Goal: Download file/media

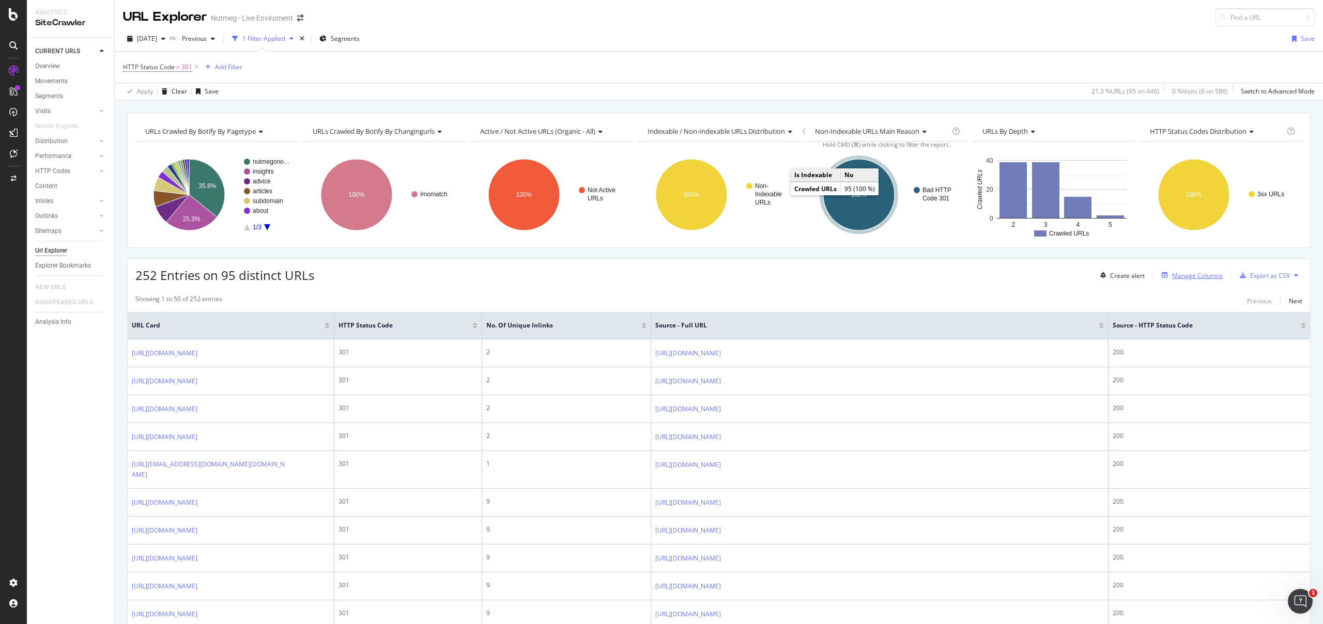
click at [1187, 272] on div "Manage Columns" at bounding box center [1197, 275] width 51 height 9
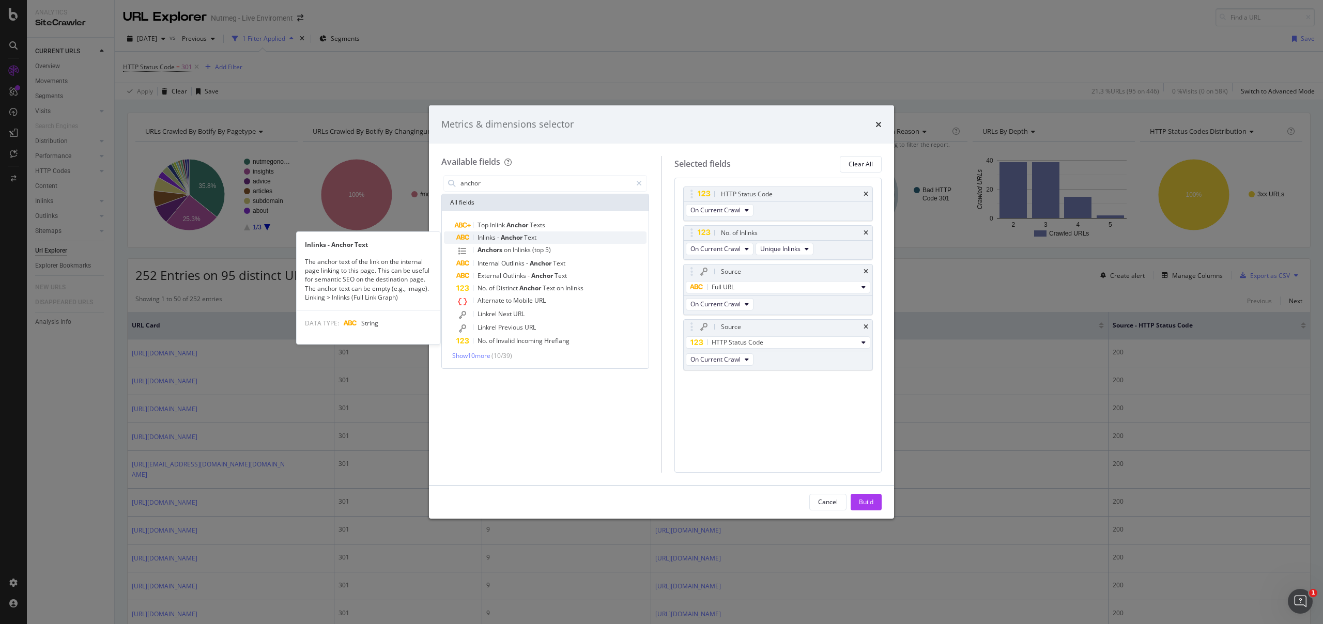
type input "anchor"
click at [530, 235] on span "Text" at bounding box center [530, 237] width 12 height 9
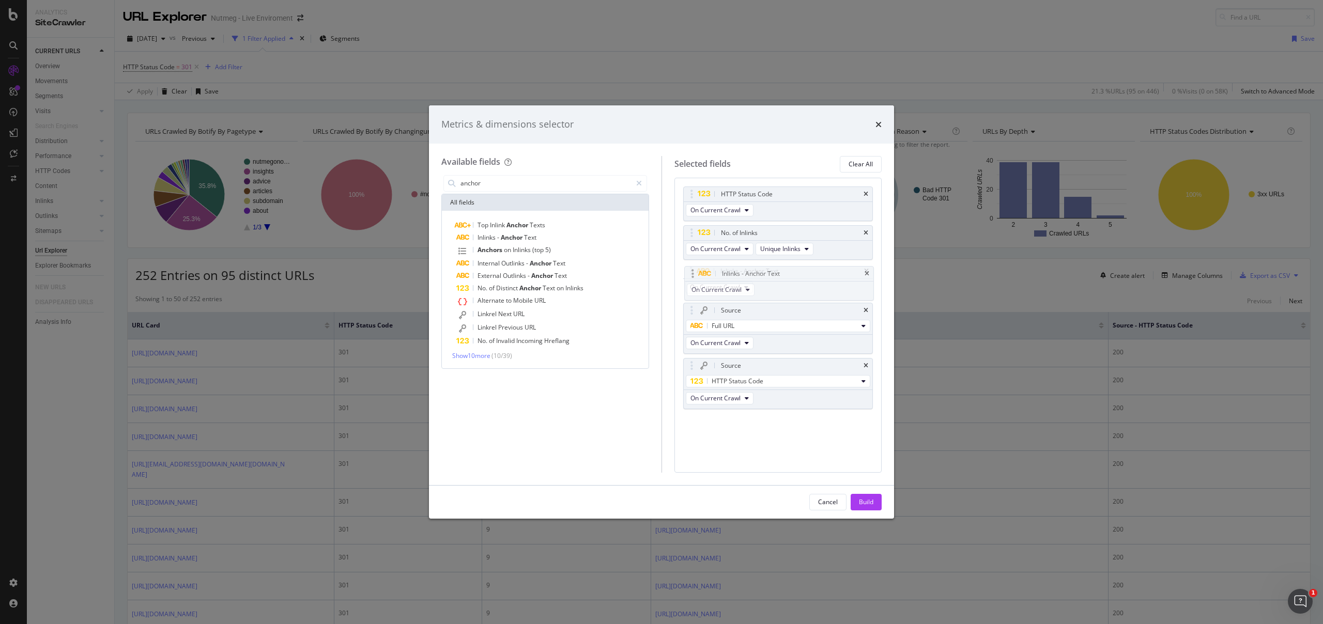
drag, startPoint x: 792, startPoint y: 379, endPoint x: 793, endPoint y: 270, distance: 108.5
click at [793, 270] on body "Analytics SiteCrawler CURRENT URLS Overview Movements Segments Visits Analysis …" at bounding box center [661, 312] width 1323 height 624
click at [876, 501] on button "Build" at bounding box center [866, 502] width 31 height 17
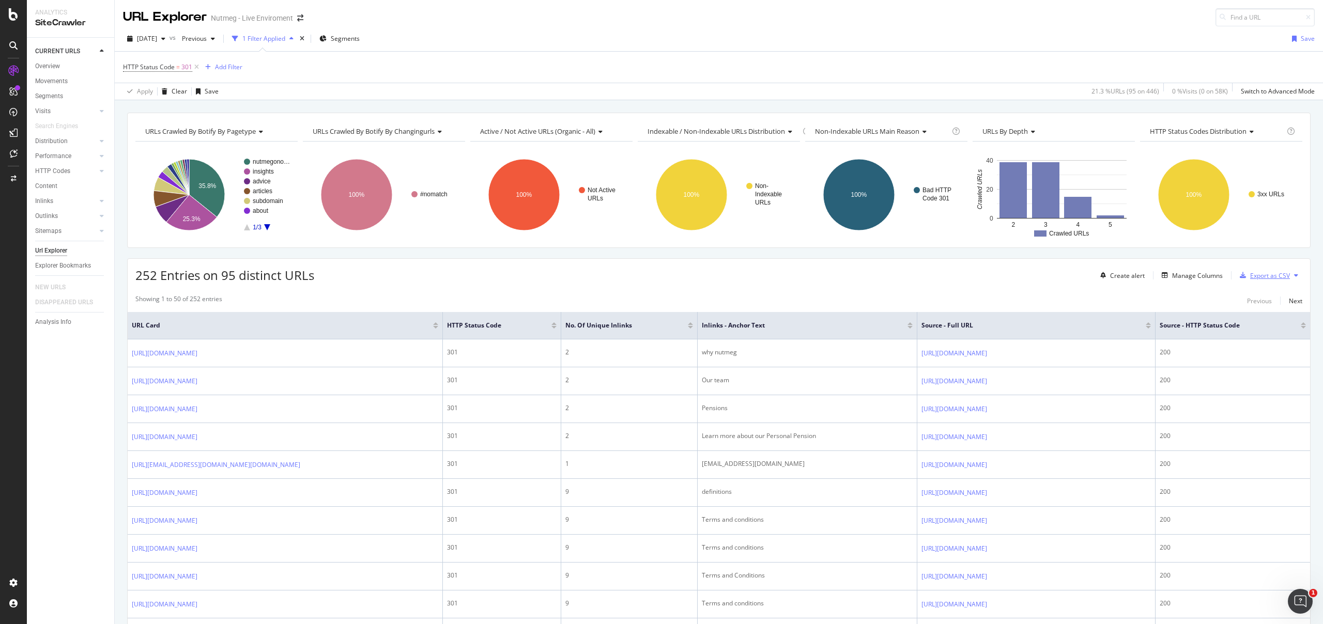
click at [1276, 272] on div "Export as CSV" at bounding box center [1270, 275] width 40 height 9
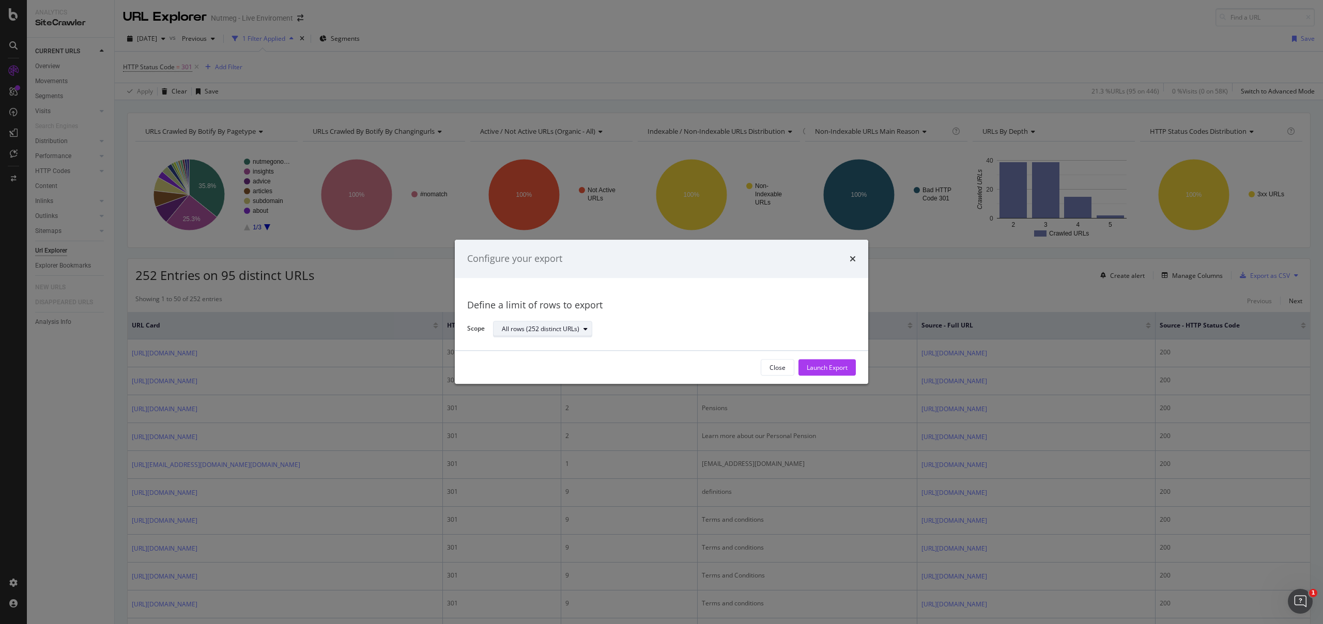
click at [562, 330] on div "All rows (252 distinct URLs)" at bounding box center [541, 329] width 78 height 6
click at [559, 329] on div "All rows (252 distinct URLs)" at bounding box center [541, 329] width 78 height 6
click at [821, 367] on div "Launch Export" at bounding box center [827, 367] width 41 height 9
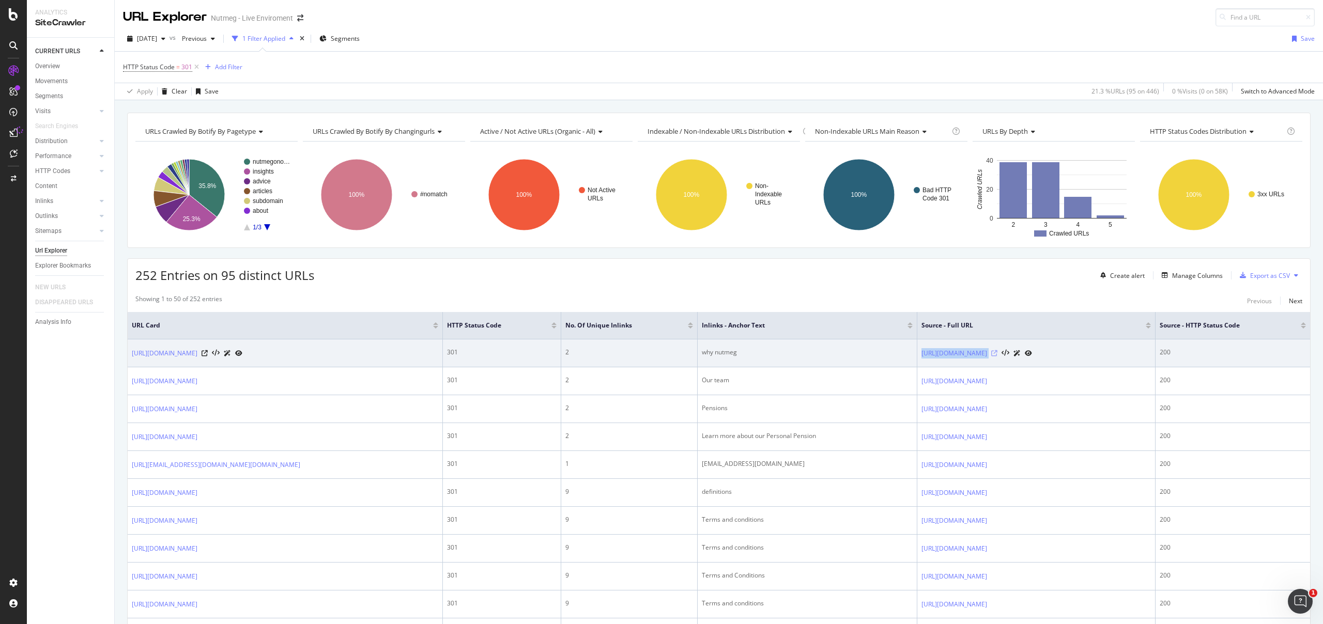
drag, startPoint x: 848, startPoint y: 356, endPoint x: 946, endPoint y: 356, distance: 97.7
click at [946, 356] on tr "[URL][DOMAIN_NAME] 301 2 why nutmeg [URL][DOMAIN_NAME] 200" at bounding box center [719, 353] width 1182 height 28
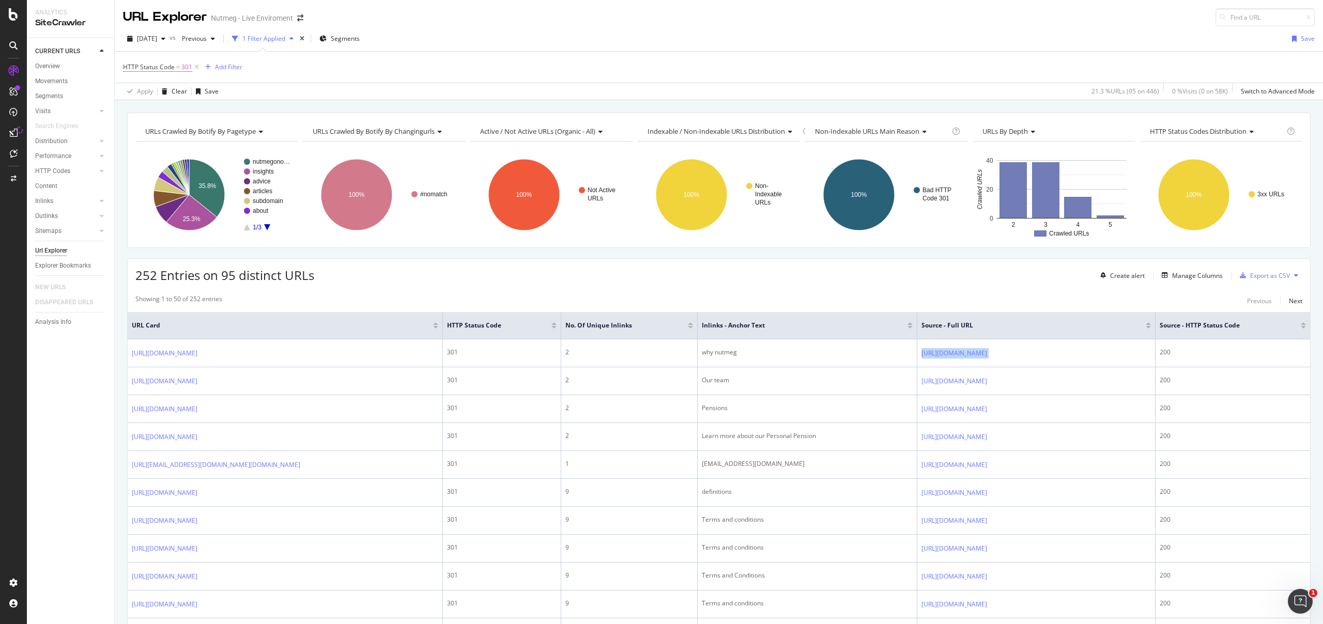
copy tr "[URL][DOMAIN_NAME]"
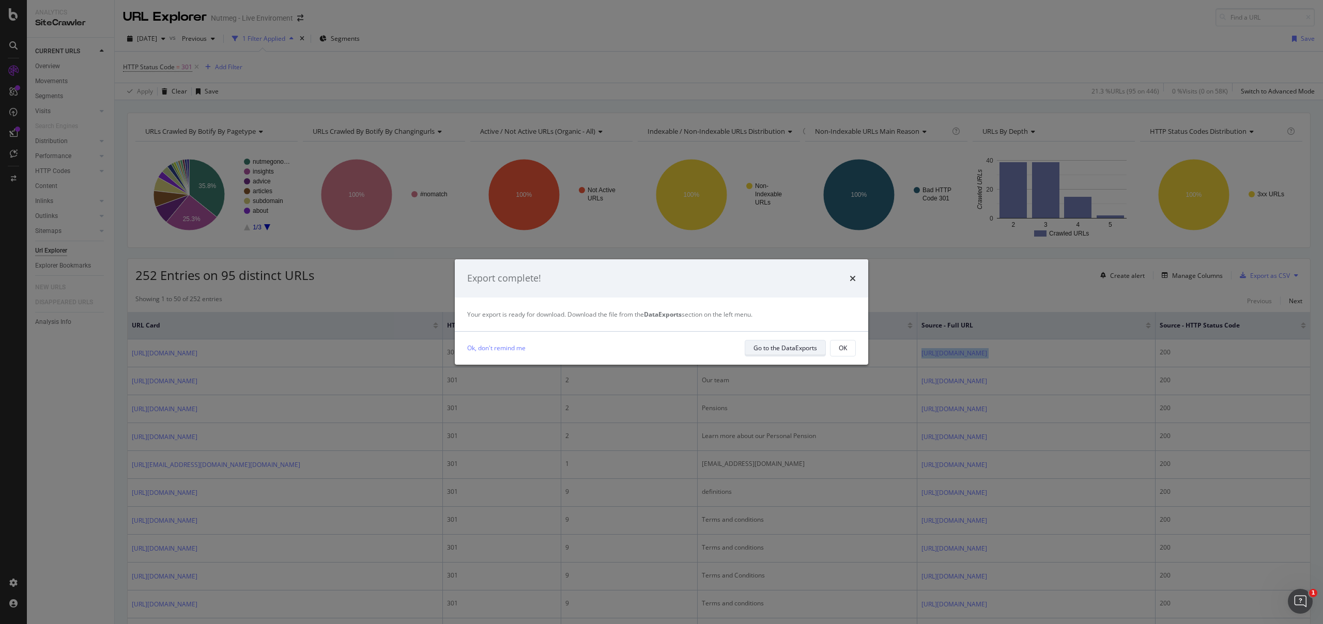
click at [778, 349] on div "Go to the DataExports" at bounding box center [785, 348] width 64 height 9
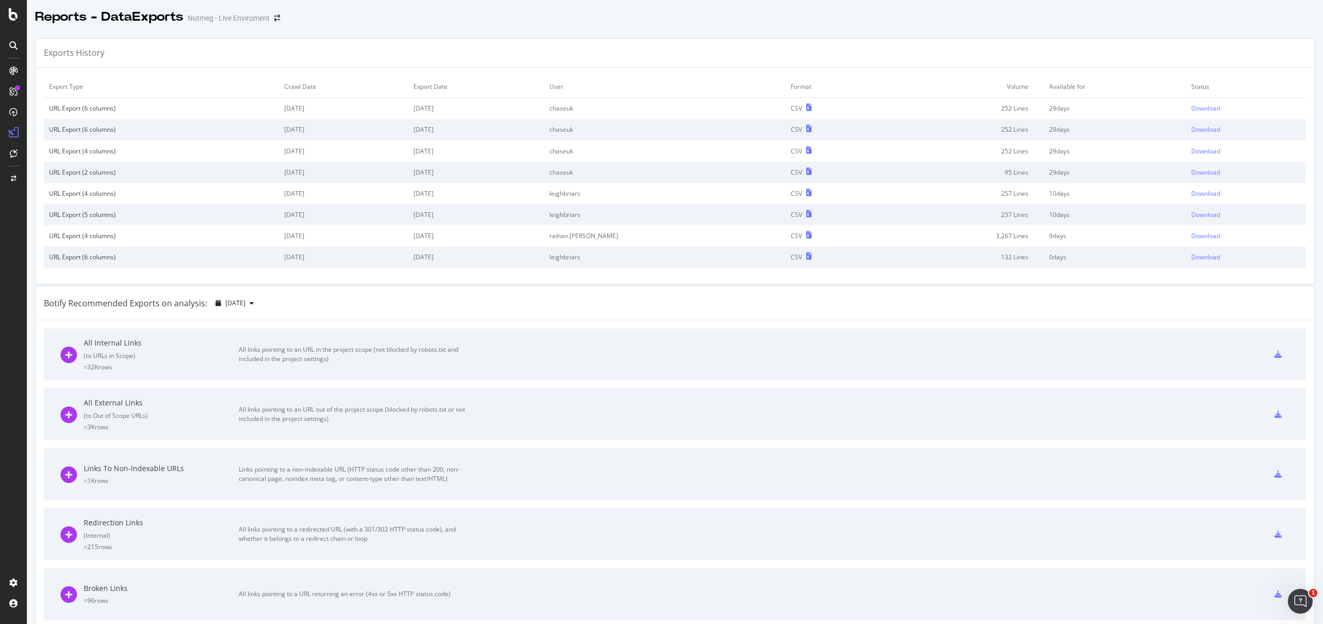
click at [983, 55] on div "Exports History" at bounding box center [675, 53] width 1278 height 29
click at [1194, 107] on div "Download" at bounding box center [1205, 108] width 29 height 9
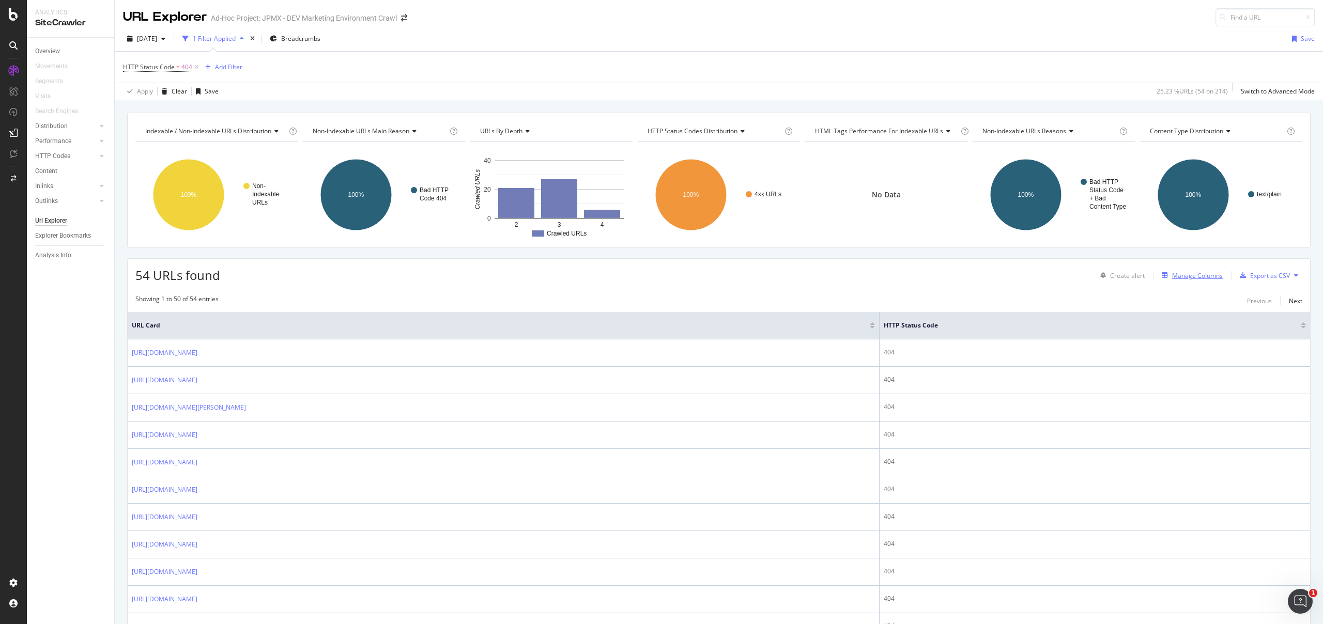
click at [1195, 280] on div "Manage Columns" at bounding box center [1189, 275] width 65 height 11
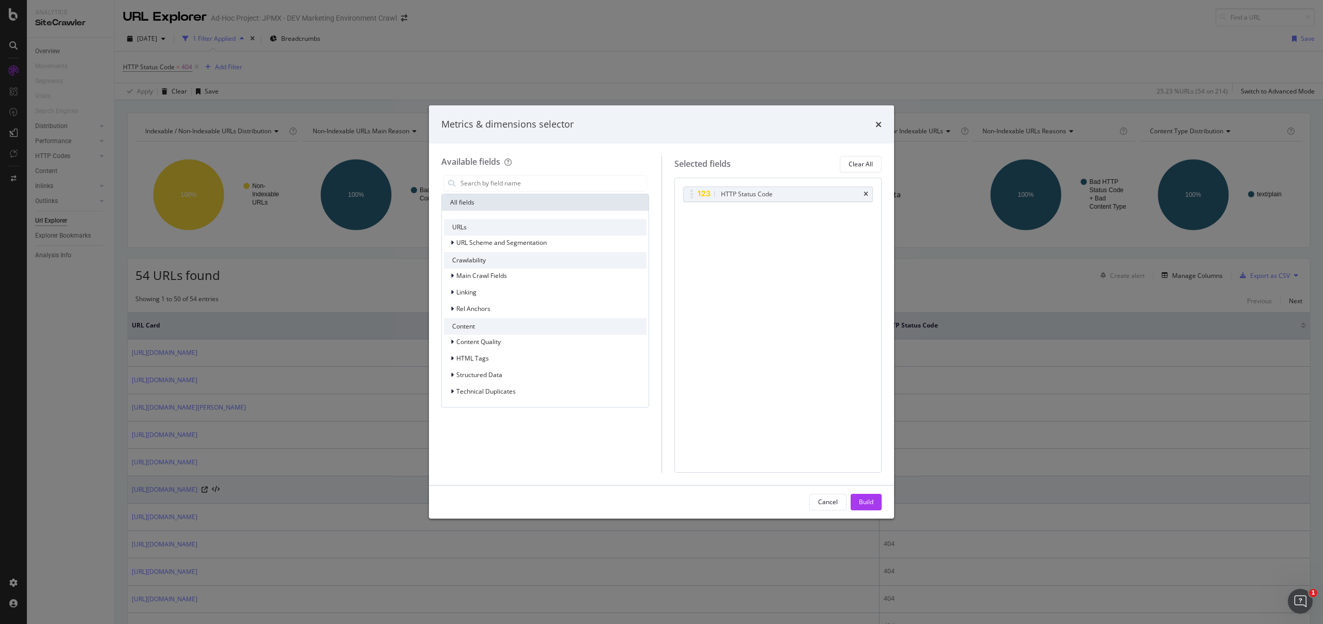
click at [828, 499] on div "Cancel" at bounding box center [828, 502] width 20 height 9
